Goal: Information Seeking & Learning: Get advice/opinions

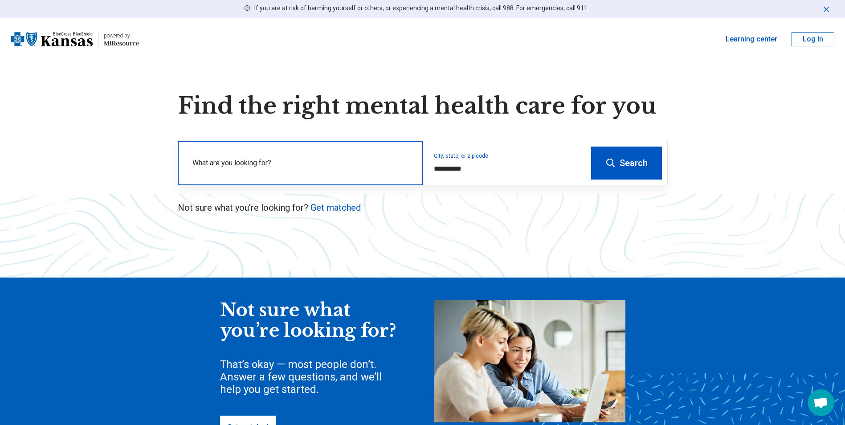
click at [366, 163] on label "What are you looking for?" at bounding box center [303, 163] width 220 height 11
click at [478, 164] on div "**********" at bounding box center [504, 163] width 163 height 44
drag, startPoint x: 472, startPoint y: 169, endPoint x: 412, endPoint y: 162, distance: 60.2
click at [412, 162] on div "**********" at bounding box center [382, 163] width 408 height 44
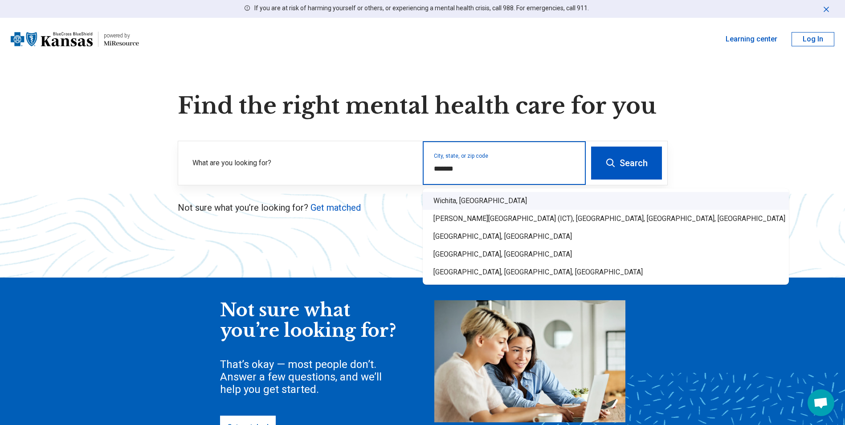
click at [445, 202] on div "Wichita, [GEOGRAPHIC_DATA]" at bounding box center [606, 201] width 366 height 18
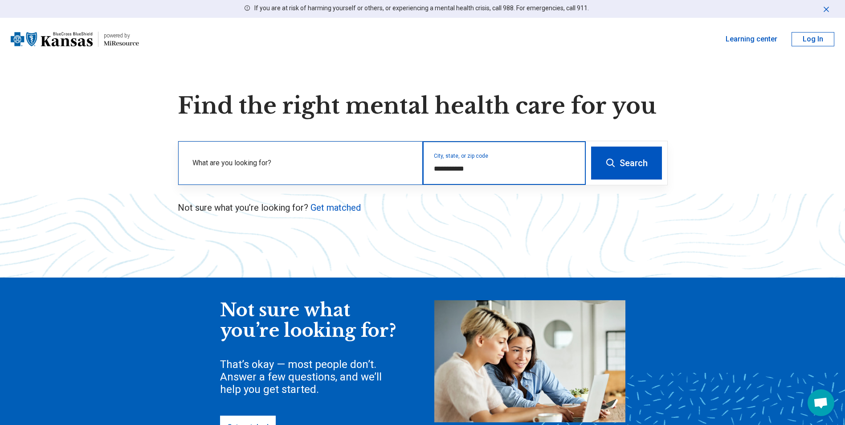
type input "**********"
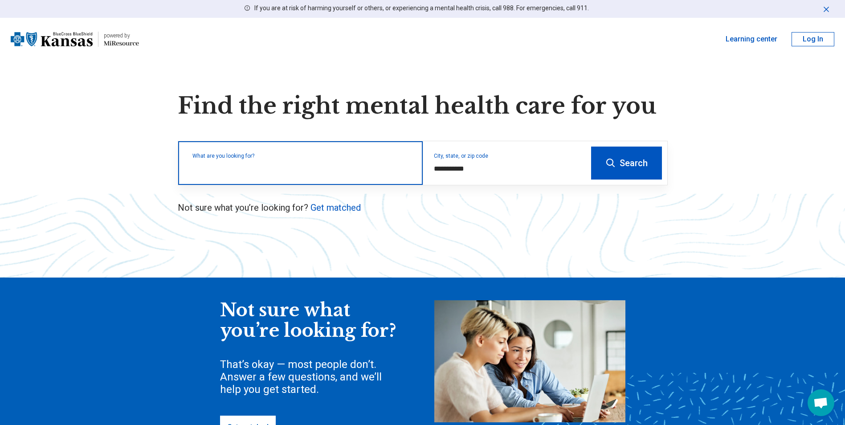
click at [376, 168] on input "text" at bounding box center [303, 167] width 220 height 11
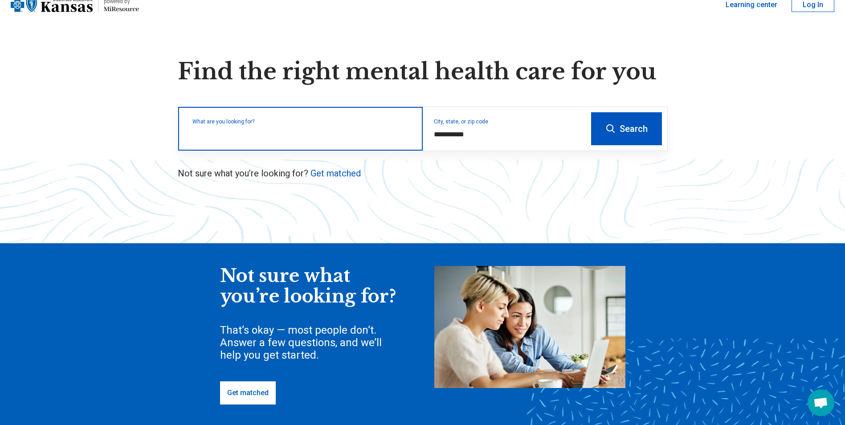
scroll to position [89, 0]
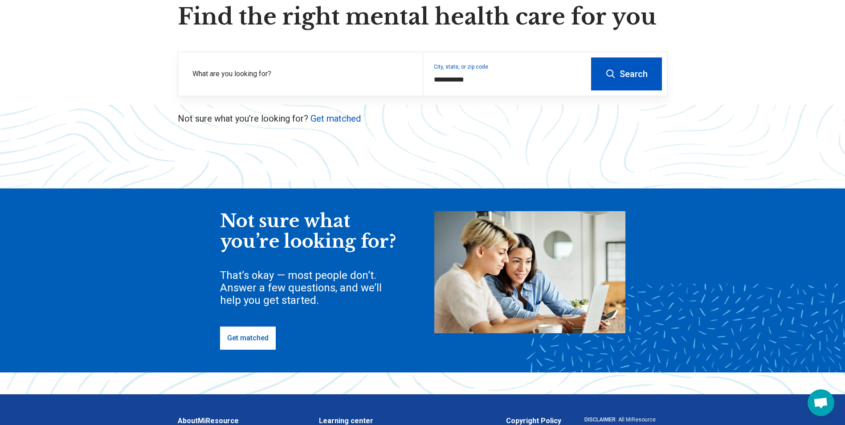
click at [266, 326] on div "Not sure what you’re looking for? That’s okay — most people don’t. Answer a few…" at bounding box center [309, 280] width 178 height 139
click at [262, 337] on link "Get matched" at bounding box center [248, 338] width 56 height 23
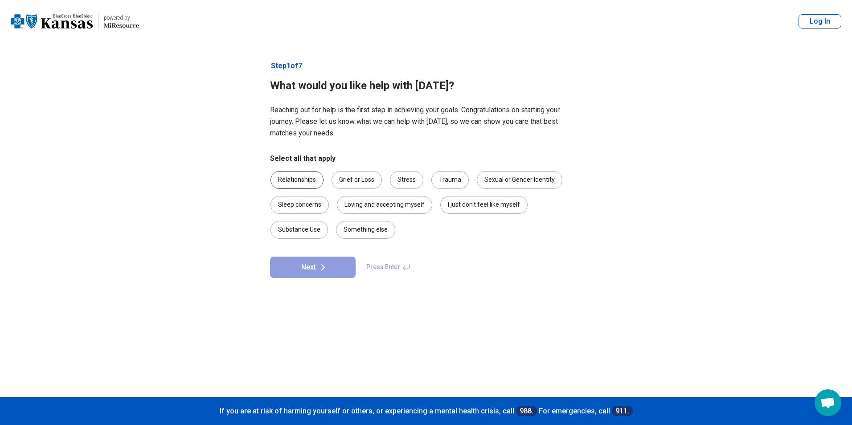
click at [312, 174] on div "Relationships" at bounding box center [297, 180] width 53 height 18
click at [410, 183] on div "Stress" at bounding box center [406, 180] width 33 height 18
click at [438, 181] on div "Trauma" at bounding box center [449, 180] width 37 height 18
click at [384, 234] on div "Something else" at bounding box center [365, 230] width 59 height 18
click at [446, 205] on div "I just don't feel like myself" at bounding box center [483, 205] width 87 height 18
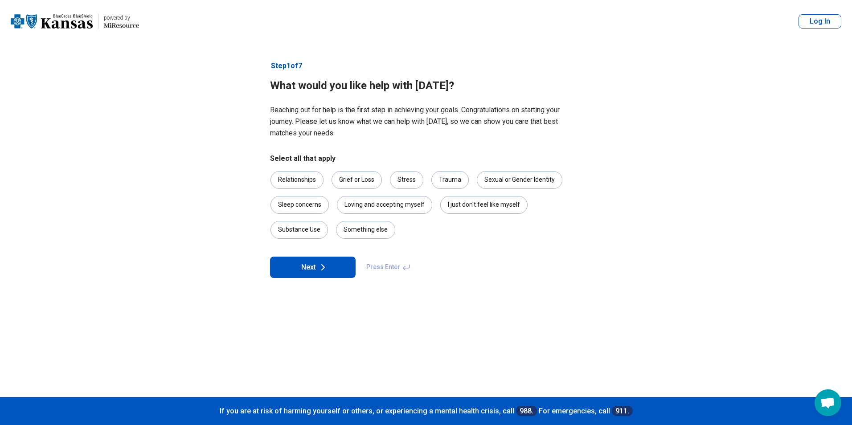
click at [340, 274] on button "Next" at bounding box center [313, 267] width 86 height 21
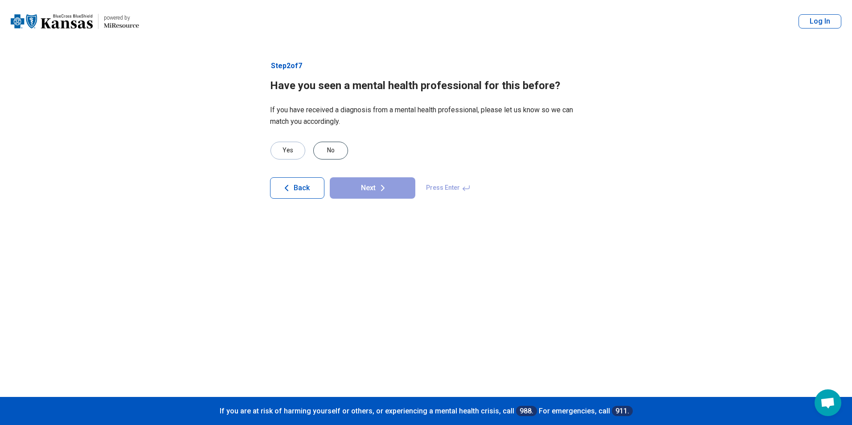
click at [341, 152] on div "No" at bounding box center [330, 151] width 35 height 18
click at [364, 188] on button "Next" at bounding box center [373, 187] width 86 height 21
click at [341, 151] on div "No" at bounding box center [330, 151] width 35 height 18
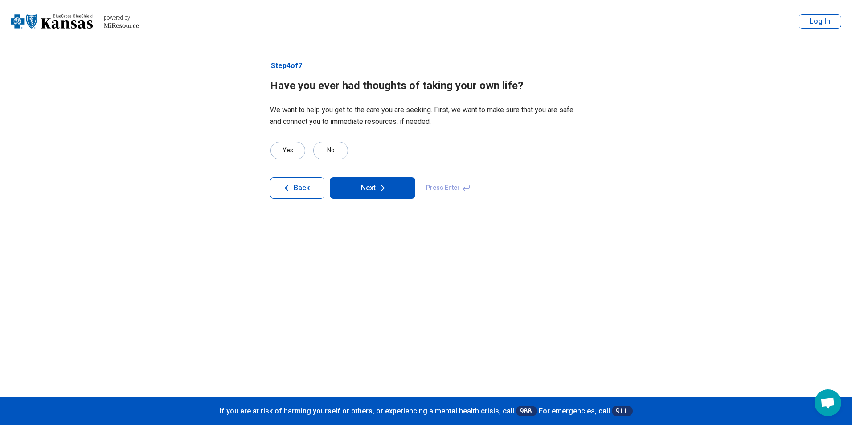
click at [358, 184] on button "Next" at bounding box center [373, 187] width 86 height 21
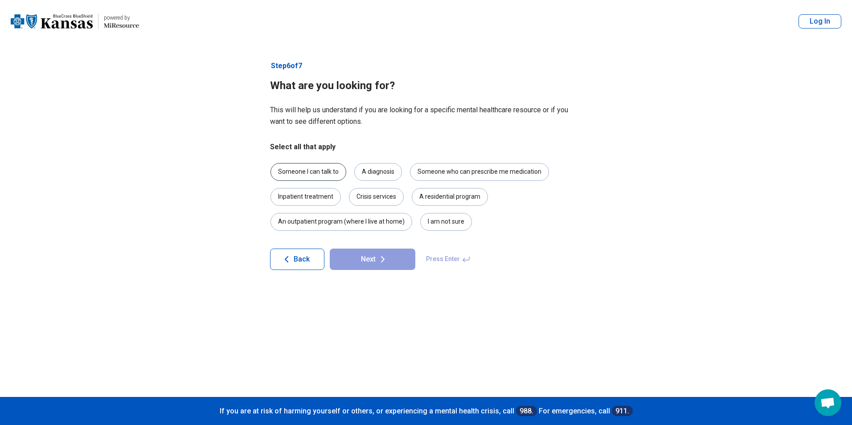
click at [341, 174] on div "Someone I can talk to" at bounding box center [309, 172] width 76 height 18
click at [364, 169] on div "A diagnosis" at bounding box center [378, 172] width 48 height 18
click at [509, 172] on div "Someone who can prescribe me medication" at bounding box center [479, 172] width 139 height 18
click at [392, 261] on button "Next" at bounding box center [373, 259] width 86 height 21
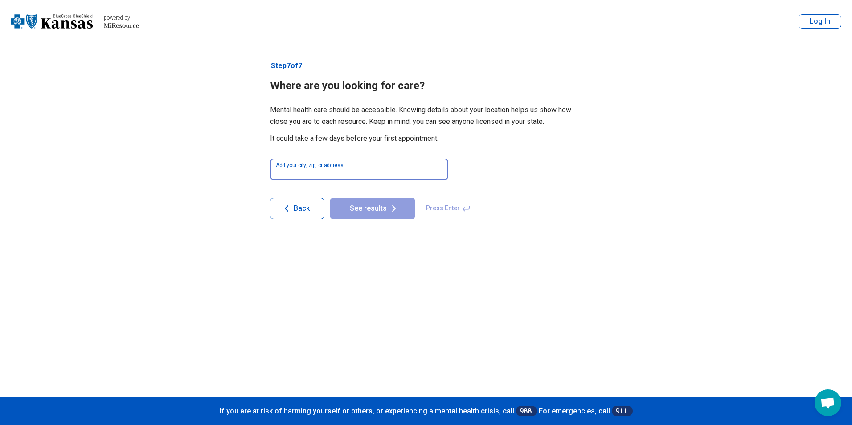
click at [337, 169] on input at bounding box center [359, 169] width 178 height 21
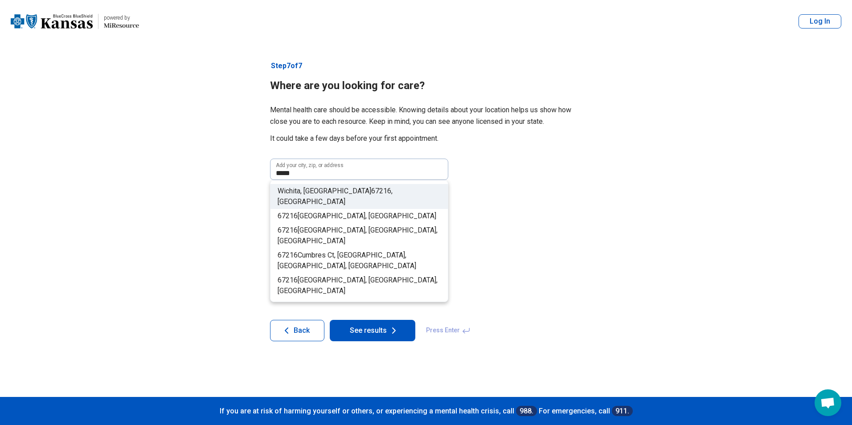
click at [346, 193] on span ", [GEOGRAPHIC_DATA]" at bounding box center [335, 196] width 115 height 19
type input "**********"
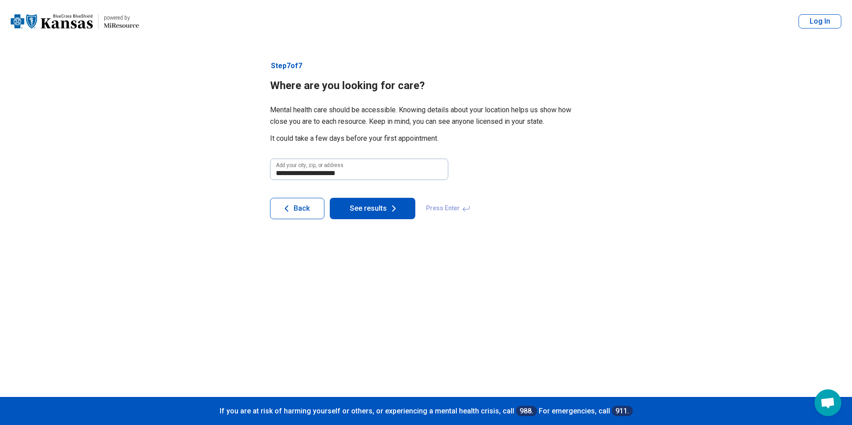
click at [360, 205] on button "See results" at bounding box center [373, 208] width 86 height 21
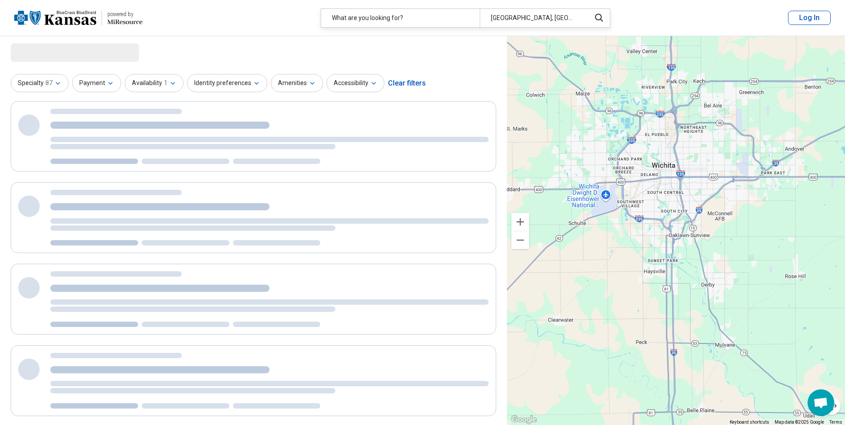
select select "***"
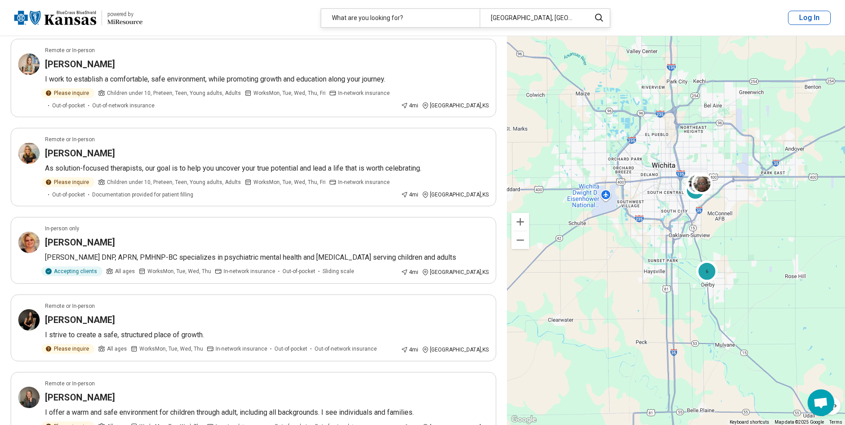
scroll to position [1025, 0]
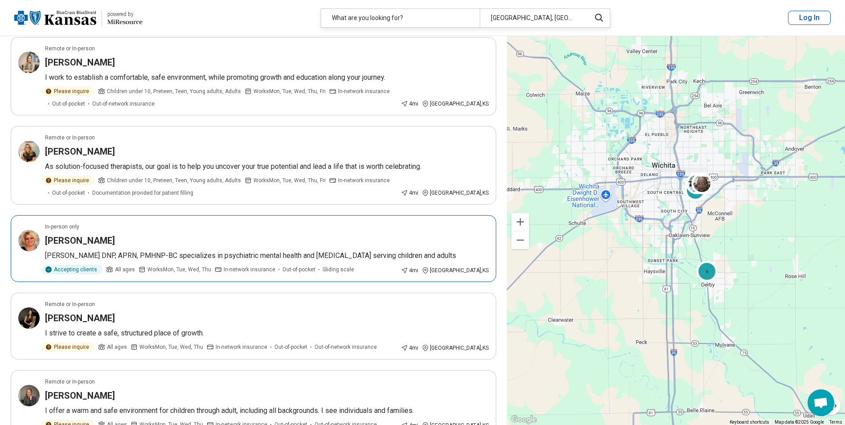
click at [77, 241] on h3 "[PERSON_NAME]" at bounding box center [80, 240] width 70 height 12
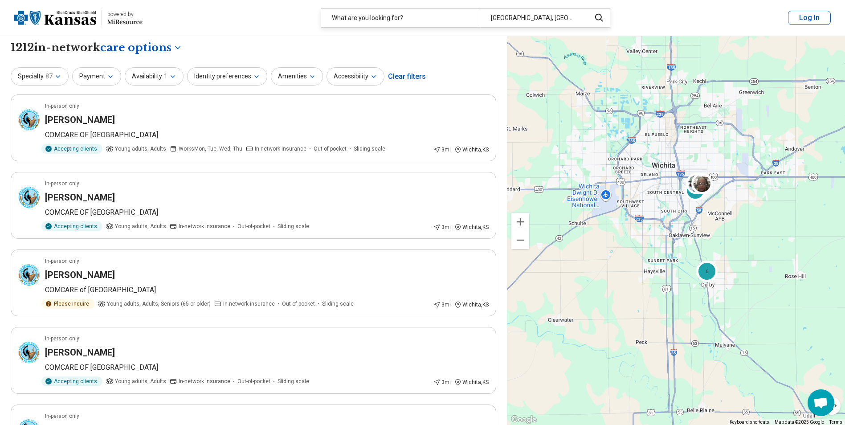
scroll to position [0, 0]
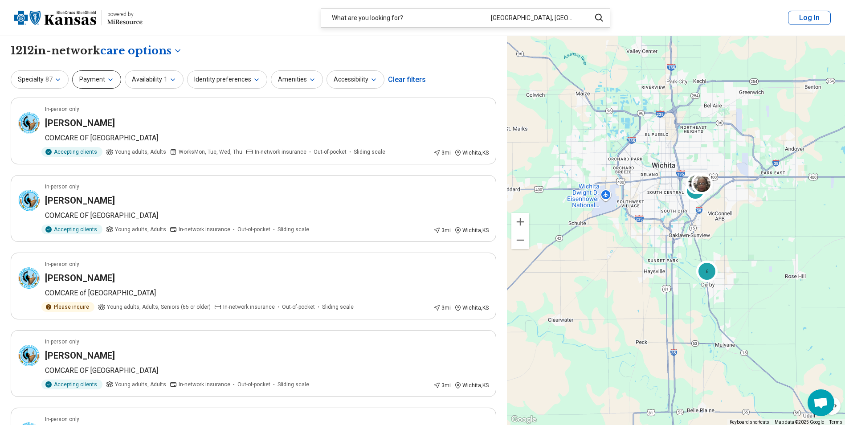
click at [107, 79] on icon "button" at bounding box center [110, 79] width 7 height 7
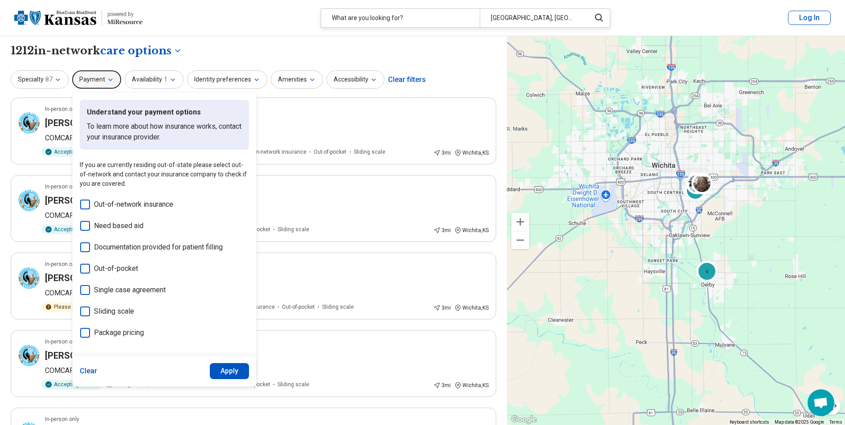
scroll to position [45, 0]
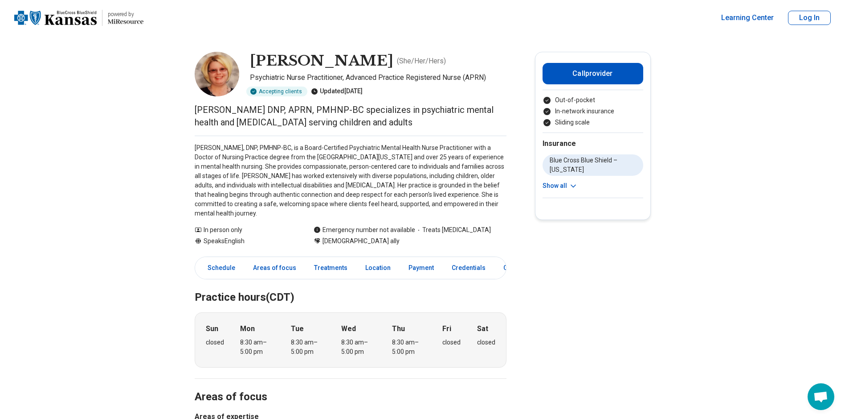
click at [299, 205] on p "Melissa Laughrey, DNP, PMHNP-BC, is a Board-Certified Psychiatric Mental Health…" at bounding box center [351, 180] width 312 height 75
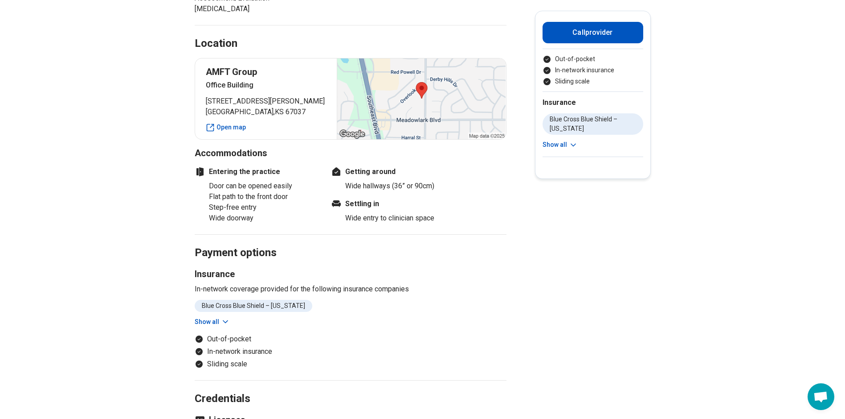
scroll to position [624, 0]
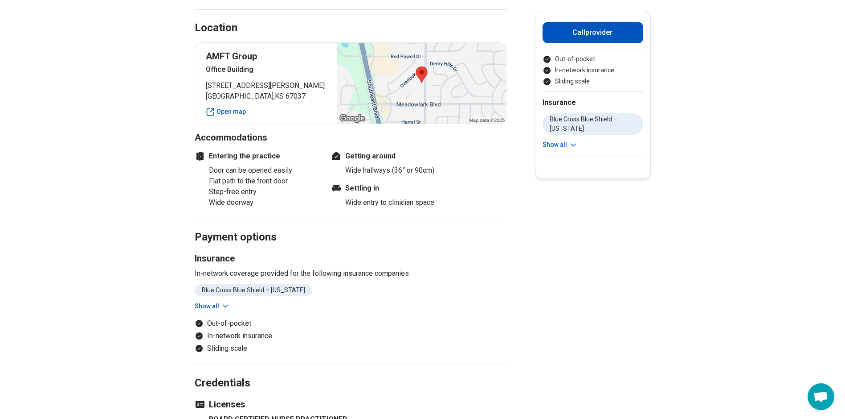
click at [216, 308] on button "Show all" at bounding box center [212, 305] width 35 height 9
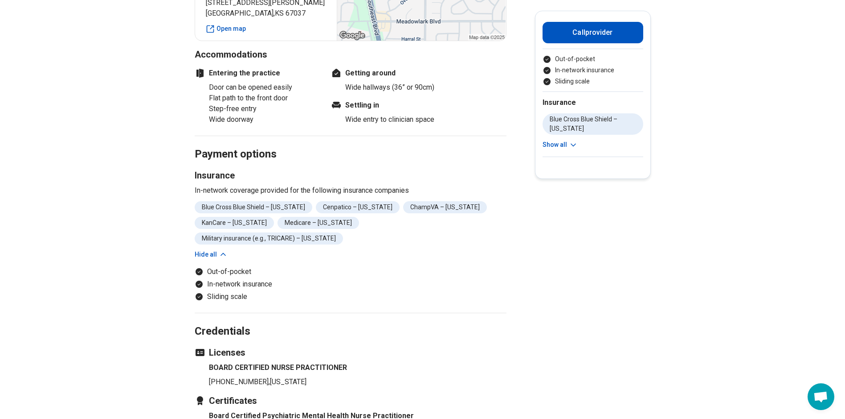
scroll to position [713, 0]
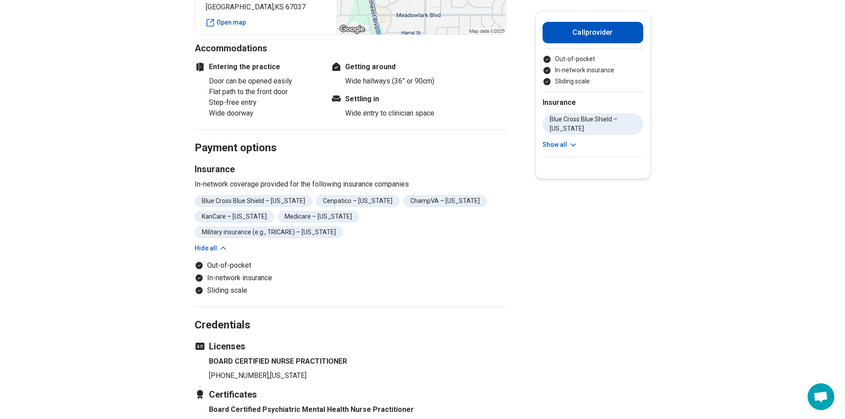
click at [565, 148] on button "Show all" at bounding box center [560, 144] width 35 height 9
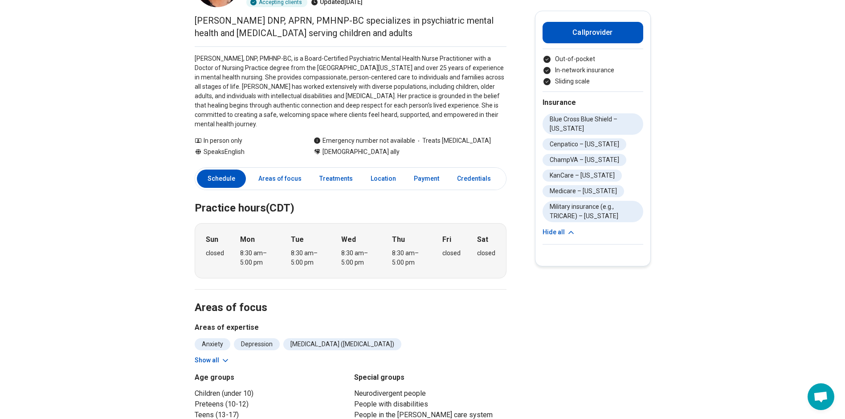
scroll to position [0, 0]
